Goal: Task Accomplishment & Management: Complete application form

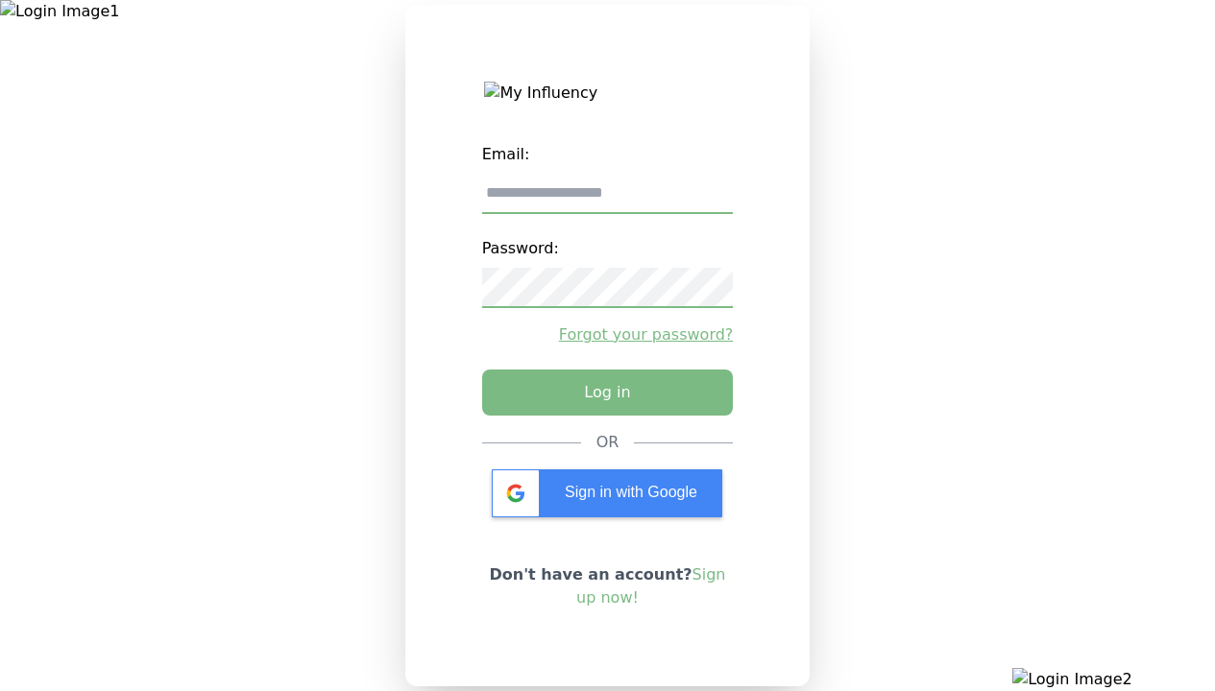
click at [607, 201] on input "email" at bounding box center [608, 194] width 252 height 40
type input "**********"
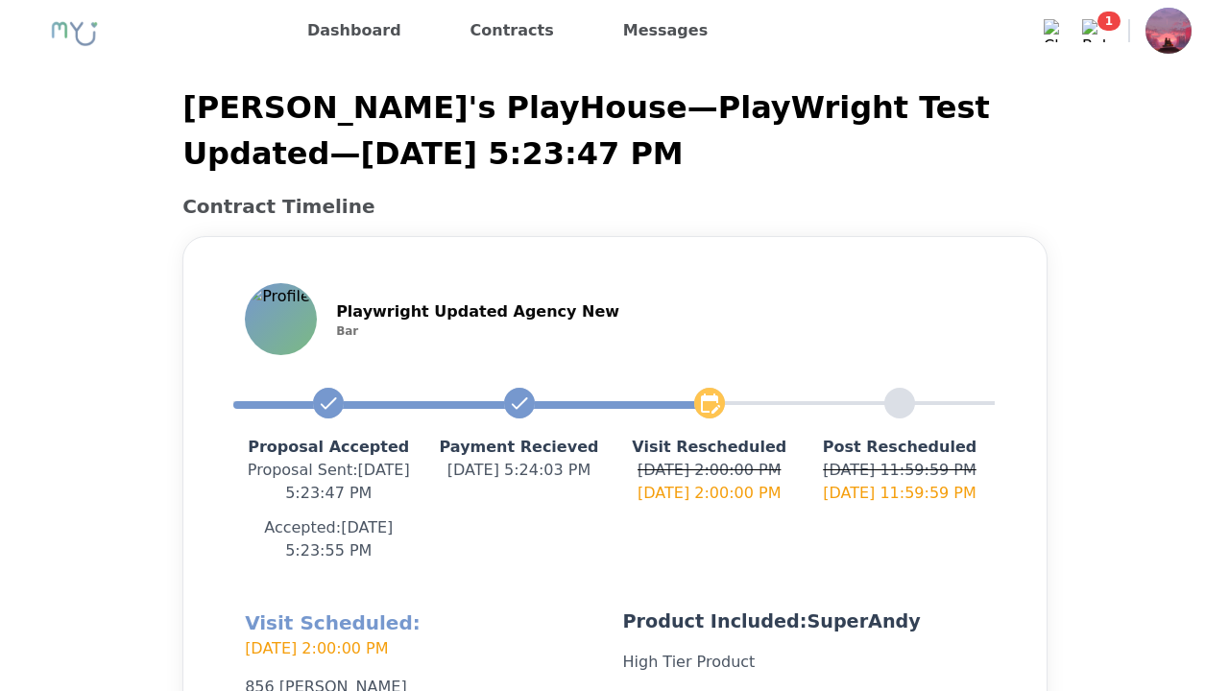
scroll to position [457, 0]
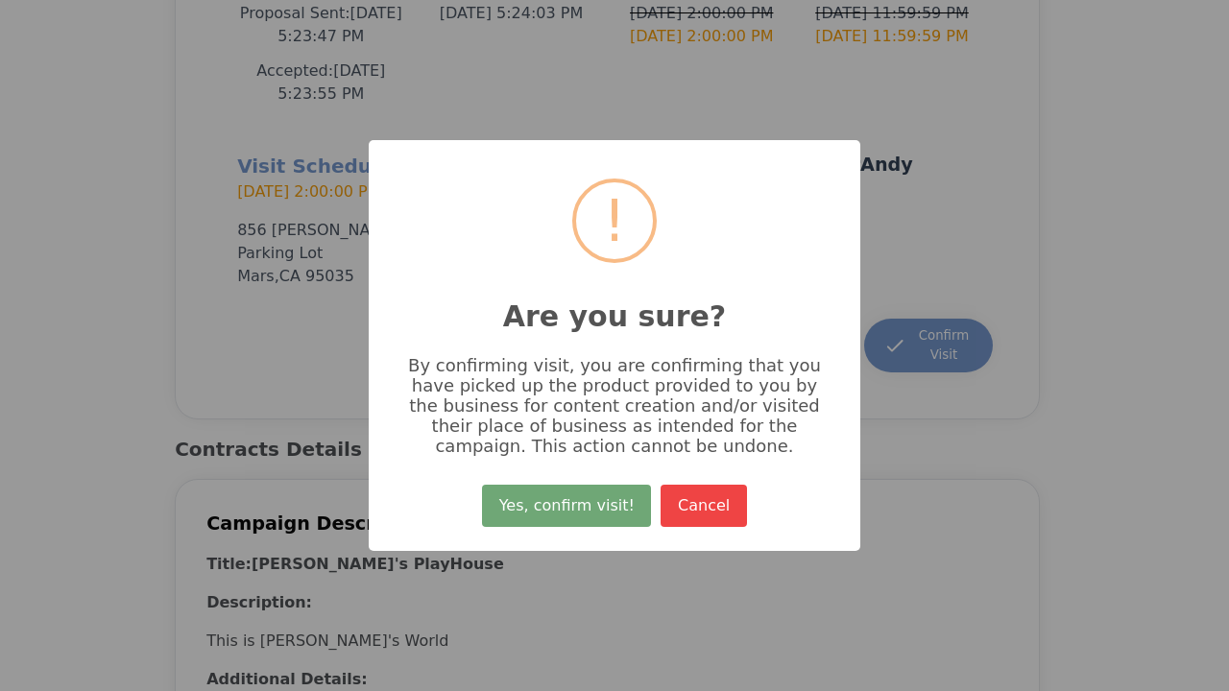
click at [569, 513] on button "Yes, confirm visit!" at bounding box center [566, 506] width 169 height 42
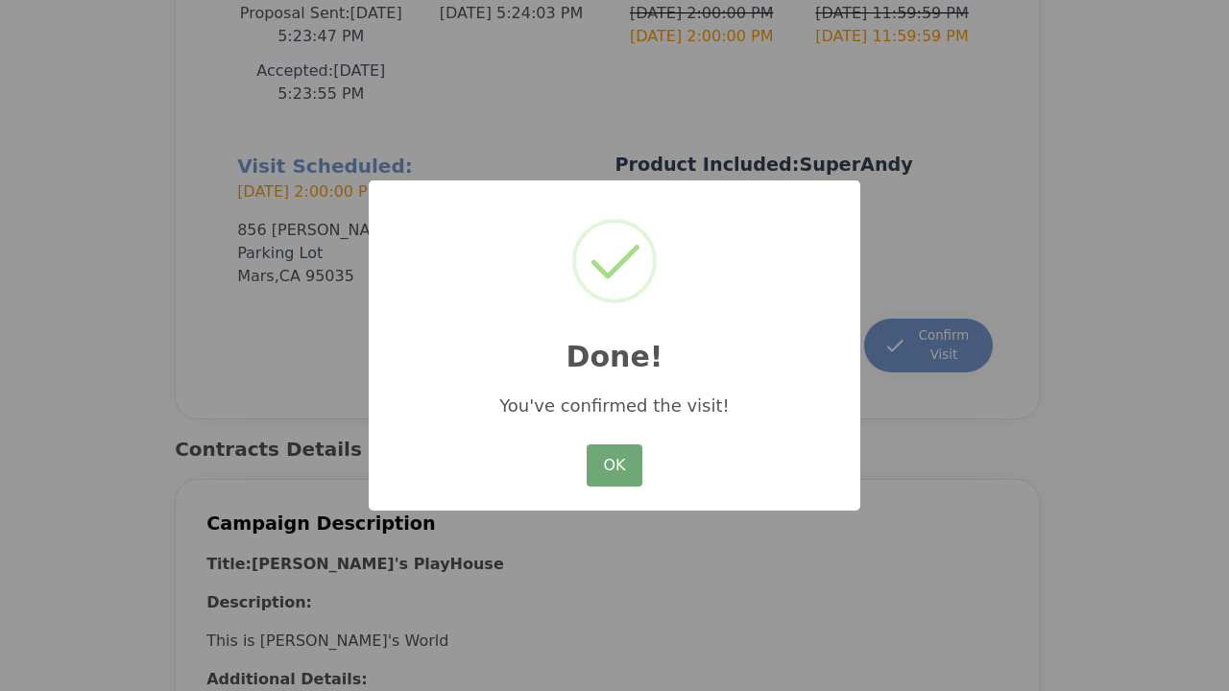
click at [615, 467] on button "OK" at bounding box center [615, 466] width 56 height 42
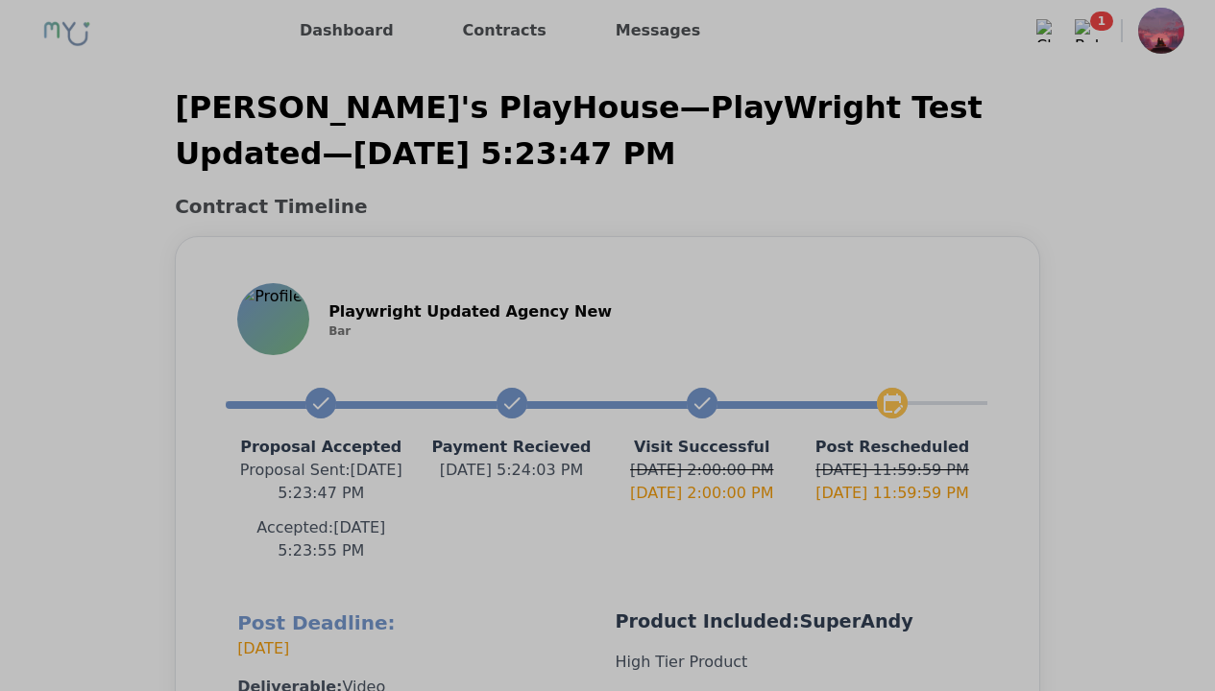
scroll to position [434, 0]
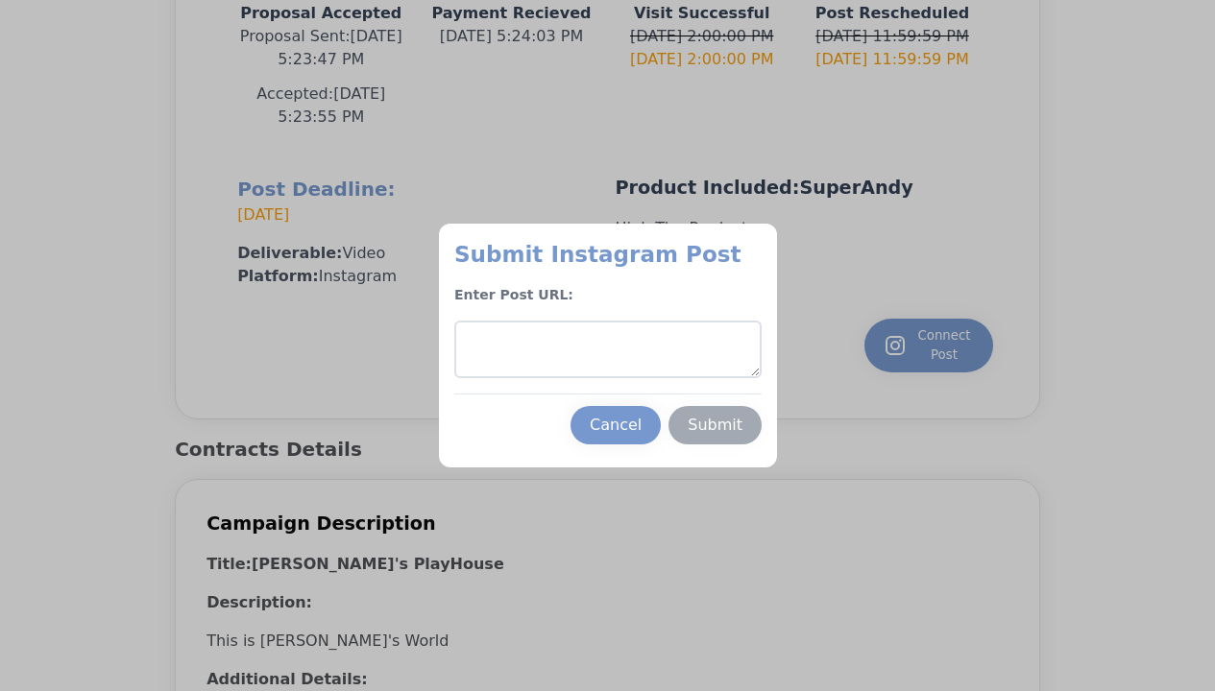
click at [607, 350] on textarea at bounding box center [607, 350] width 307 height 58
type textarea "**********"
click at [714, 425] on div "Submit" at bounding box center [715, 425] width 55 height 23
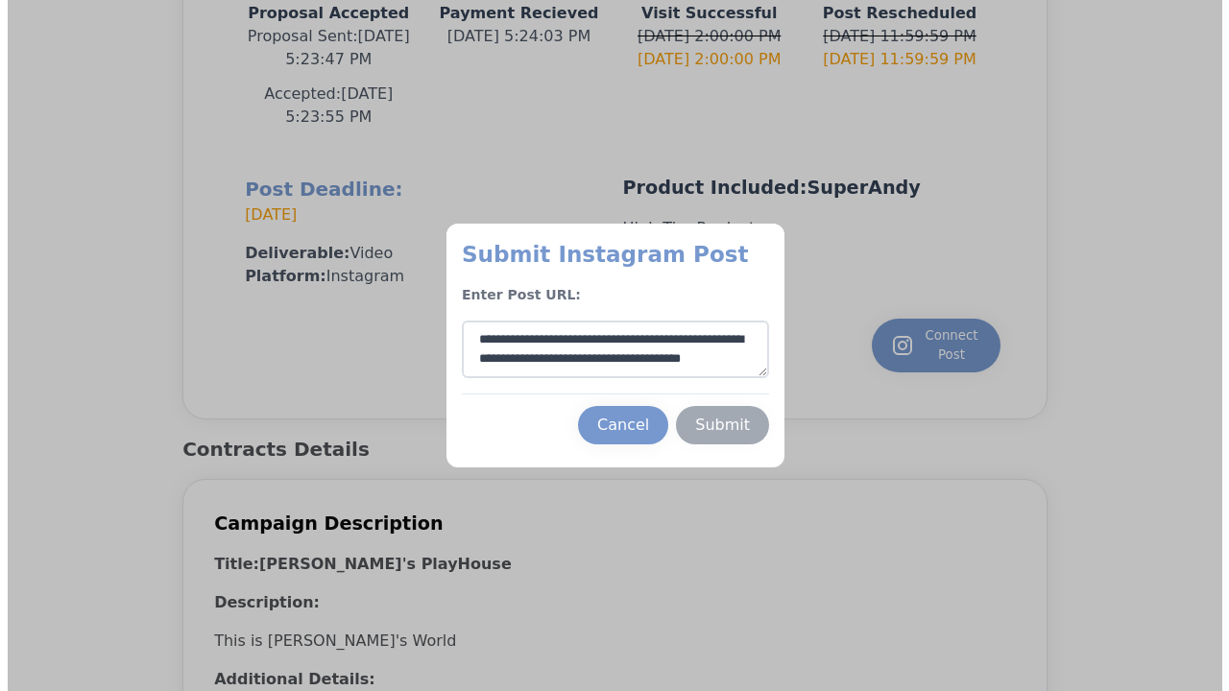
scroll to position [29, 0]
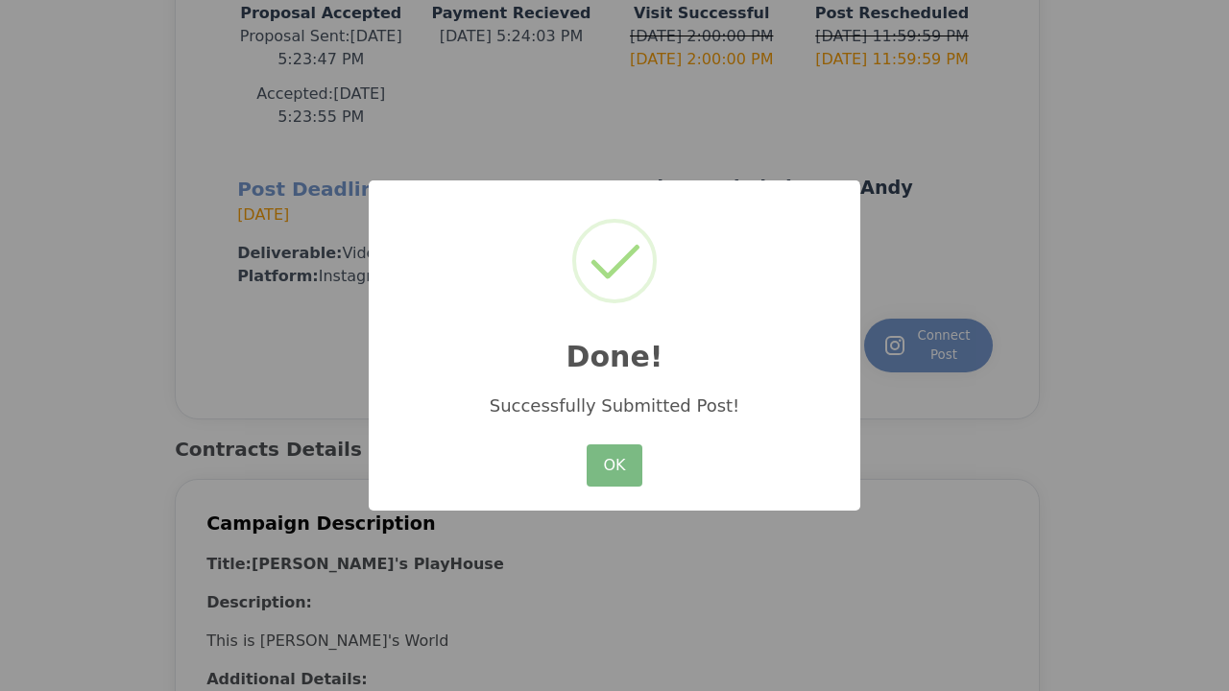
click at [615, 467] on button "OK" at bounding box center [615, 466] width 56 height 42
